Goal: Navigation & Orientation: Find specific page/section

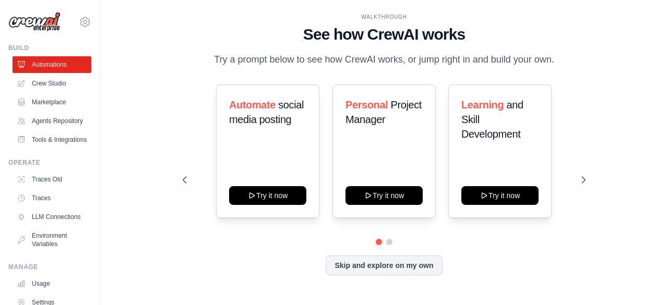
click at [658, 116] on div "WALKTHROUGH See how [PERSON_NAME] works Try a prompt below to see how [PERSON_N…" at bounding box center [384, 152] width 568 height 285
click at [79, 22] on icon at bounding box center [85, 22] width 13 height 13
click at [141, 127] on div "WALKTHROUGH See how [PERSON_NAME] works Try a prompt below to see how [PERSON_N…" at bounding box center [384, 152] width 535 height 285
click at [53, 188] on link "Traces Old" at bounding box center [53, 179] width 79 height 17
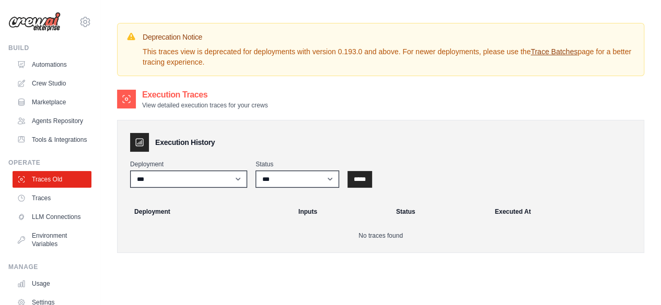
click at [561, 46] on p "This traces view is deprecated for deployments with version 0.193.0 and above. …" at bounding box center [389, 56] width 492 height 21
click at [557, 54] on link "Trace Batches" at bounding box center [553, 52] width 47 height 8
